Goal: Task Accomplishment & Management: Complete application form

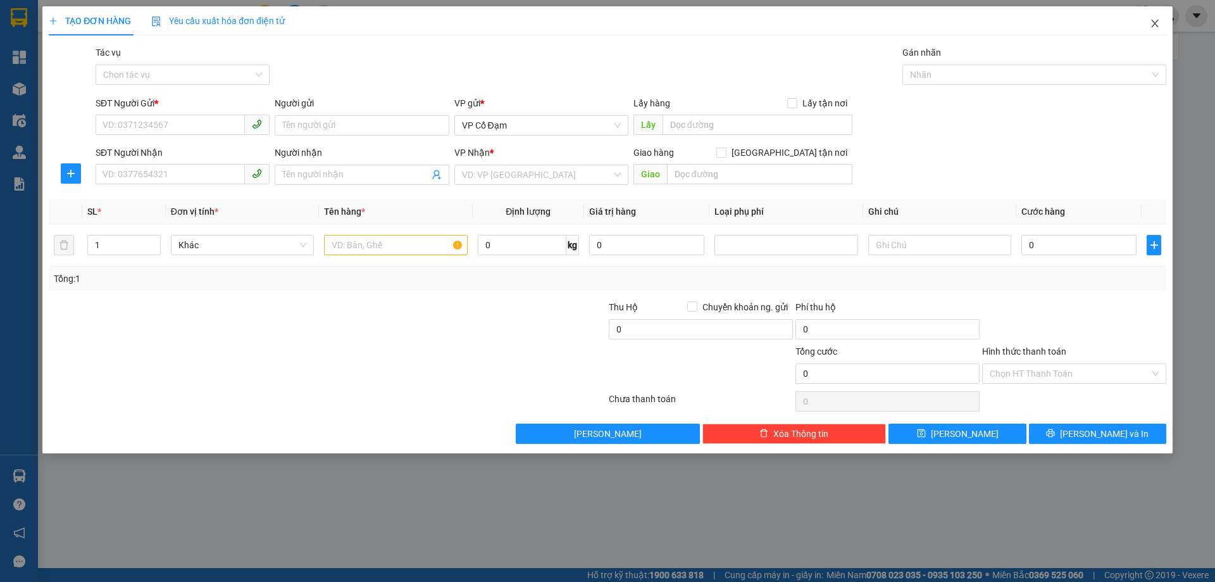
click at [1154, 25] on icon "close" at bounding box center [1155, 23] width 10 height 10
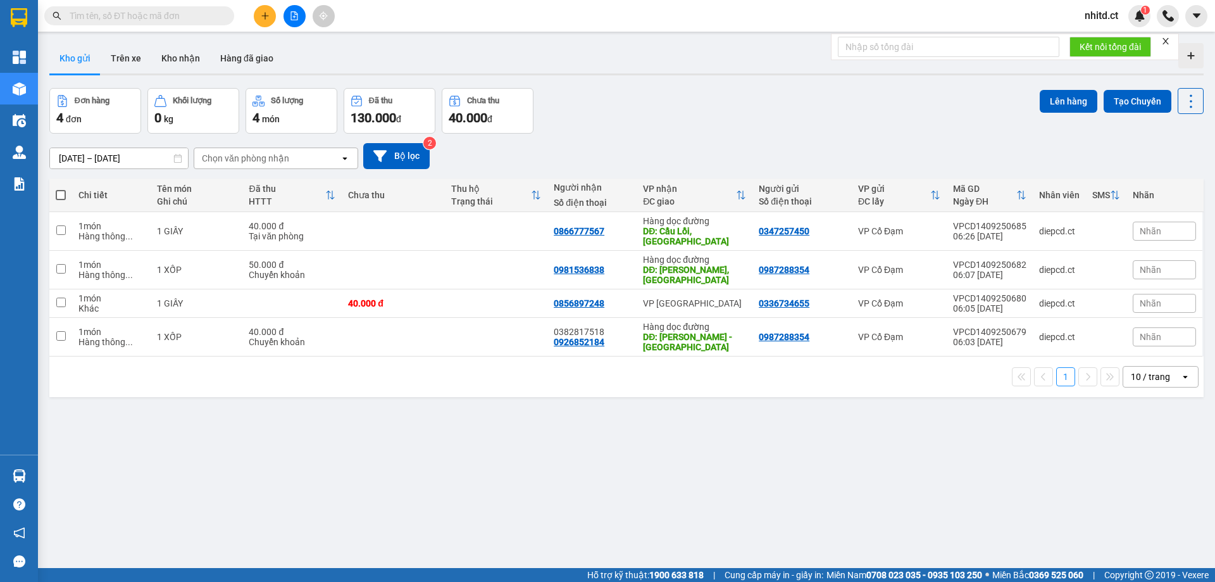
click at [211, 13] on input "text" at bounding box center [144, 16] width 149 height 14
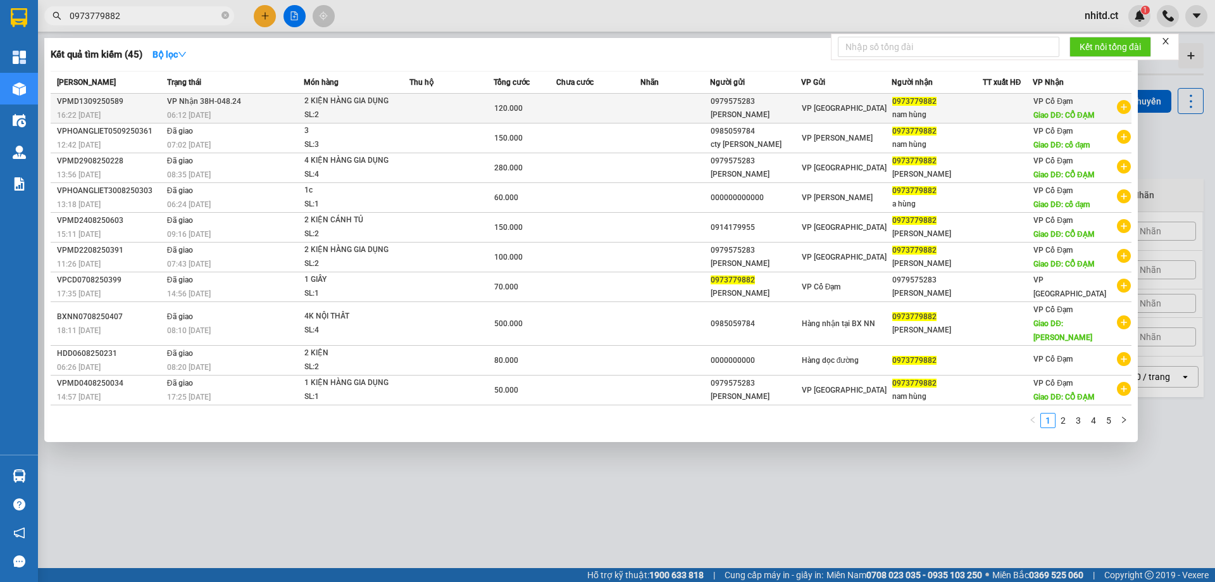
type input "0973779882"
click at [122, 109] on div "16:22 [DATE]" at bounding box center [110, 115] width 106 height 14
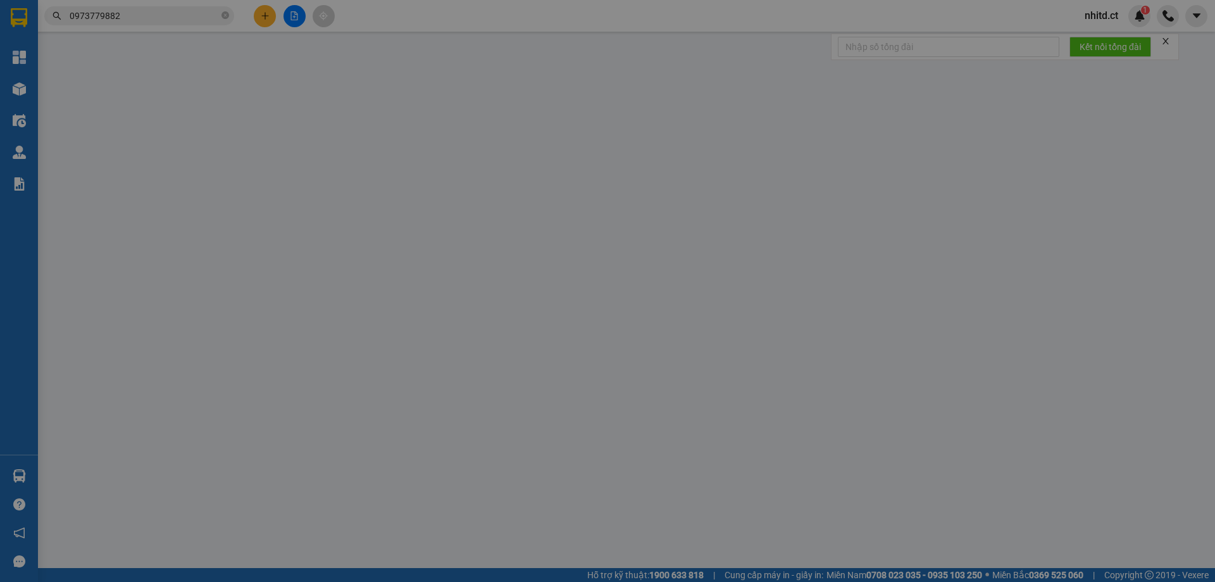
type input "0979575283"
type input "[PERSON_NAME]"
type input "0973779882"
type input "nam hùng"
type input "CỔ ĐẠM"
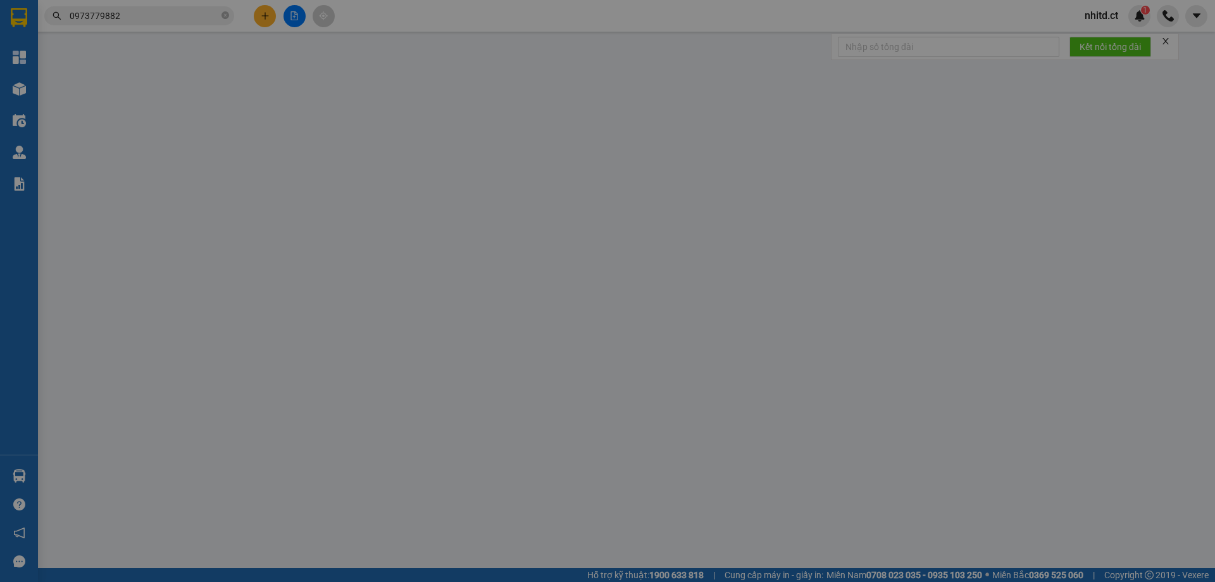
type input "120.000"
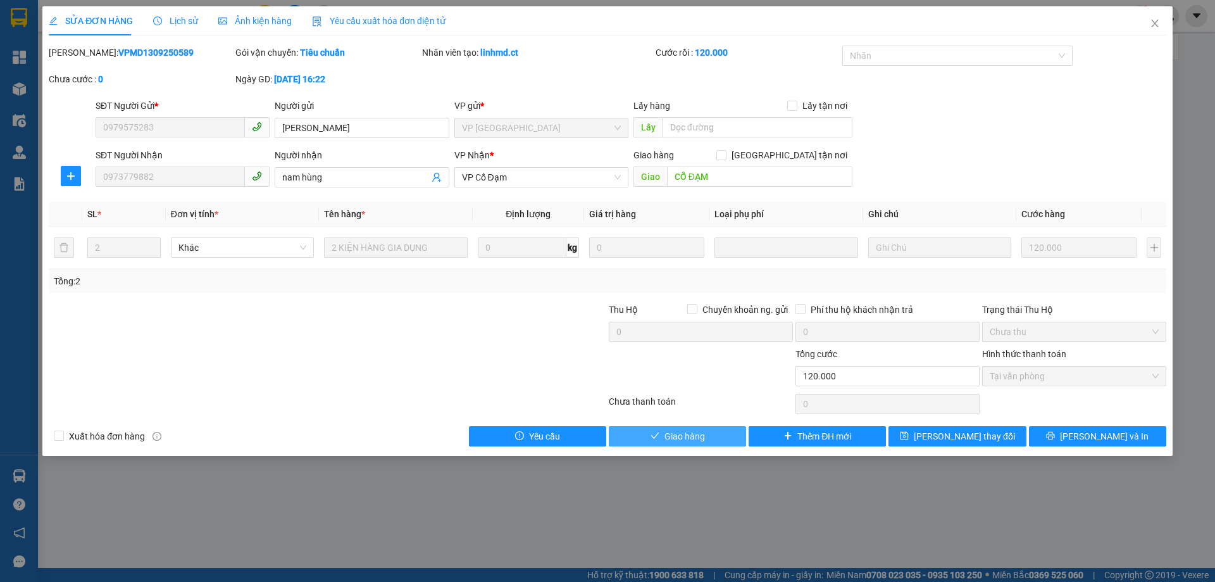
click at [666, 436] on span "Giao hàng" at bounding box center [685, 436] width 41 height 14
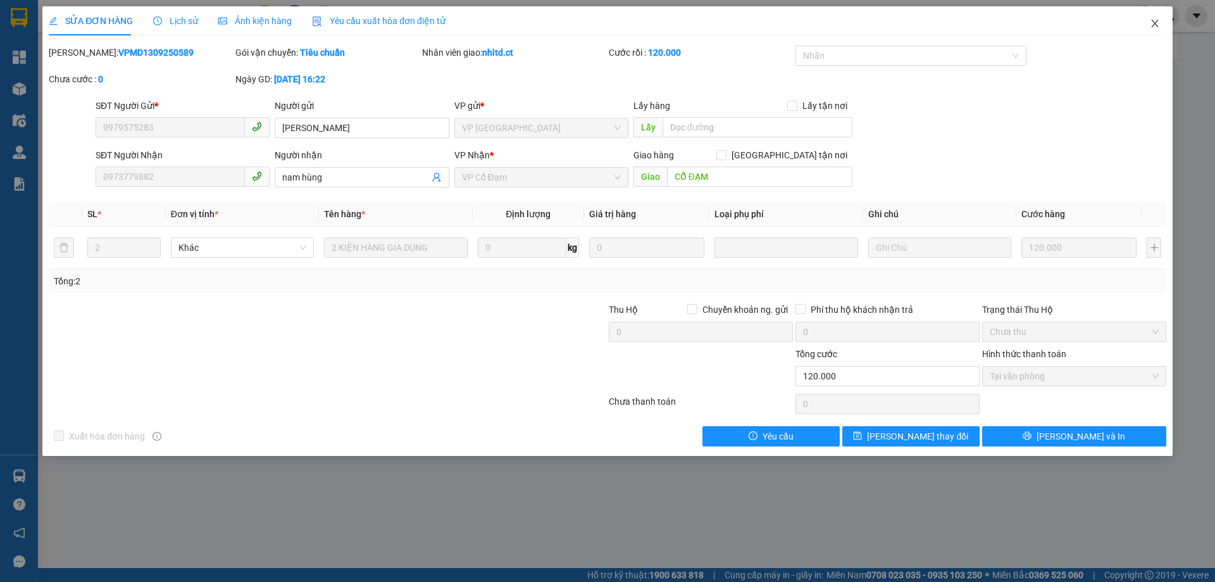
click at [1154, 27] on icon "close" at bounding box center [1155, 23] width 10 height 10
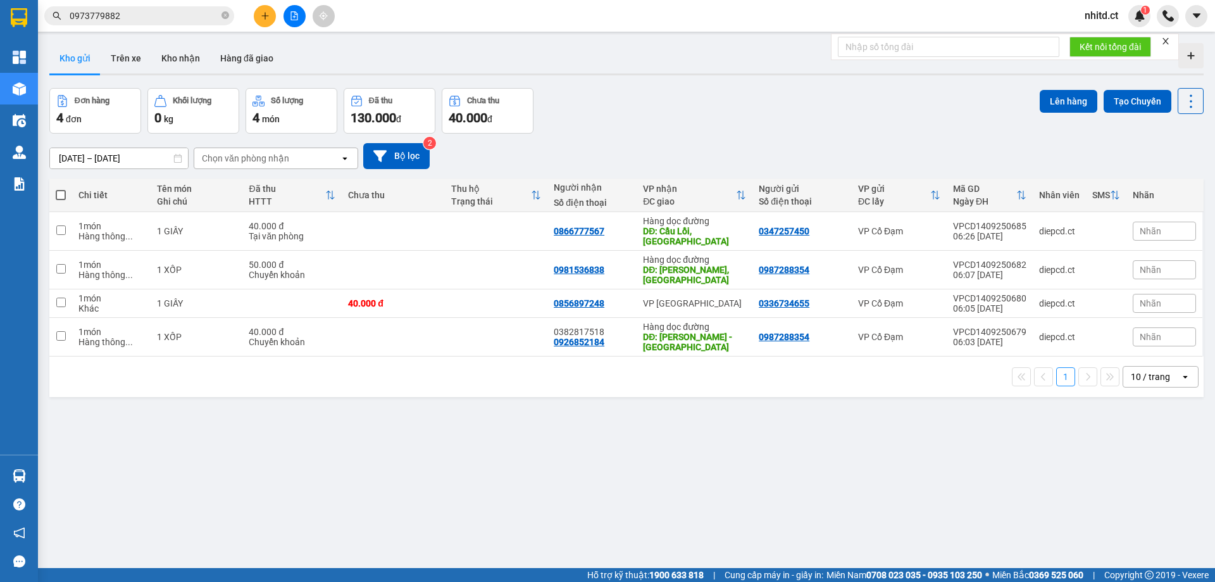
click at [139, 16] on input "0973779882" at bounding box center [144, 16] width 149 height 14
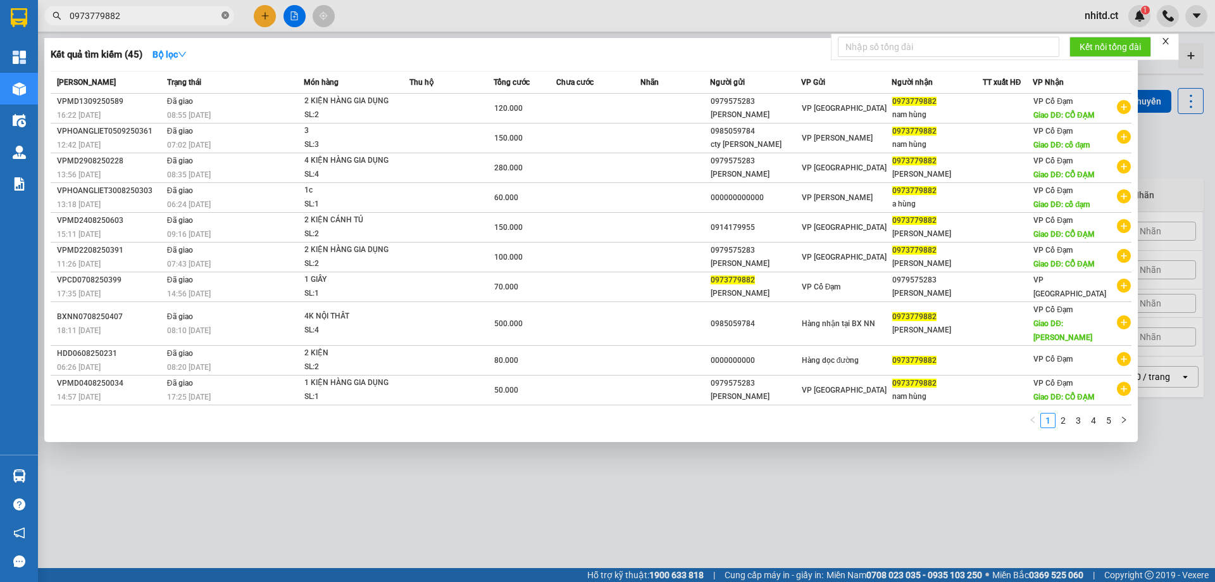
click at [226, 10] on span at bounding box center [226, 16] width 8 height 12
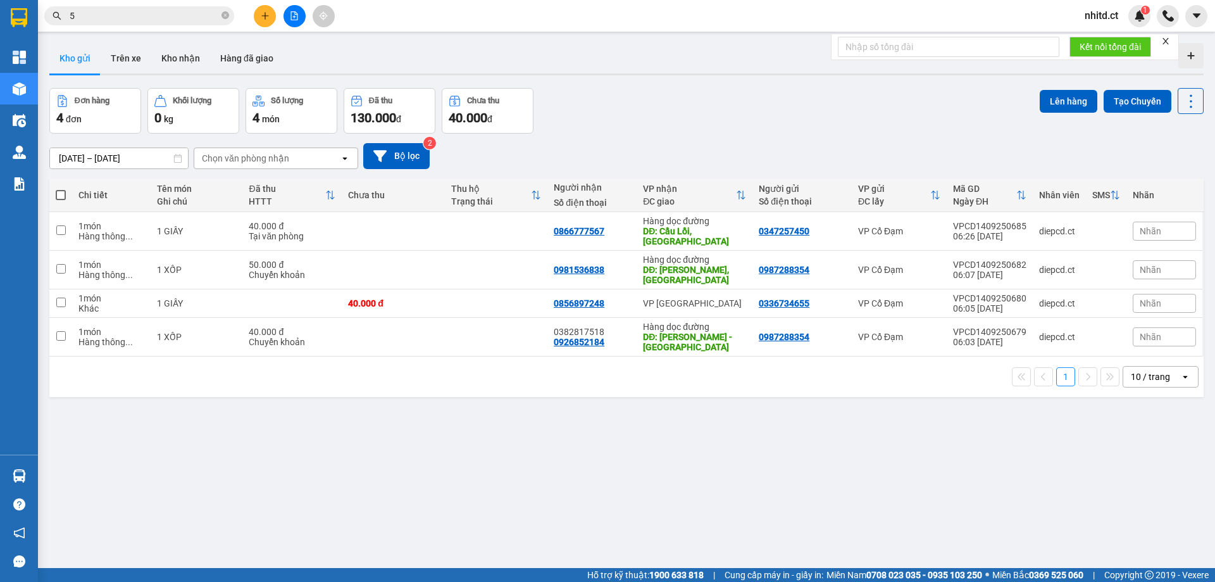
type input "5"
